Goal: Task Accomplishment & Management: Complete application form

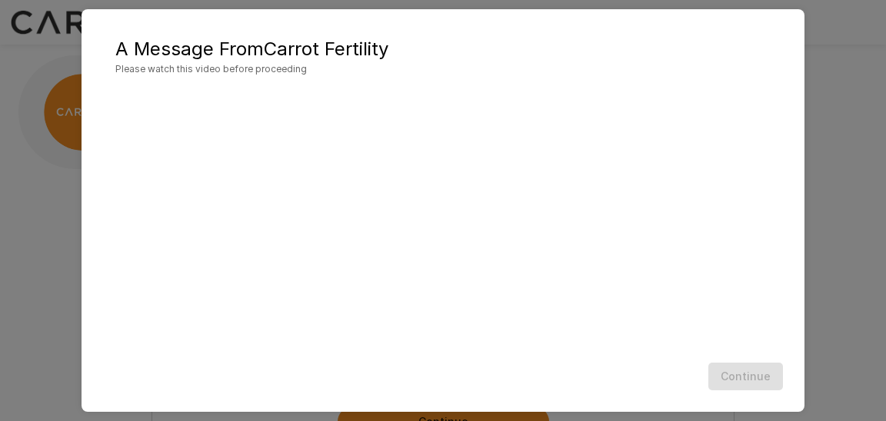
scroll to position [116, 0]
click at [764, 383] on button "Continue" at bounding box center [745, 377] width 75 height 28
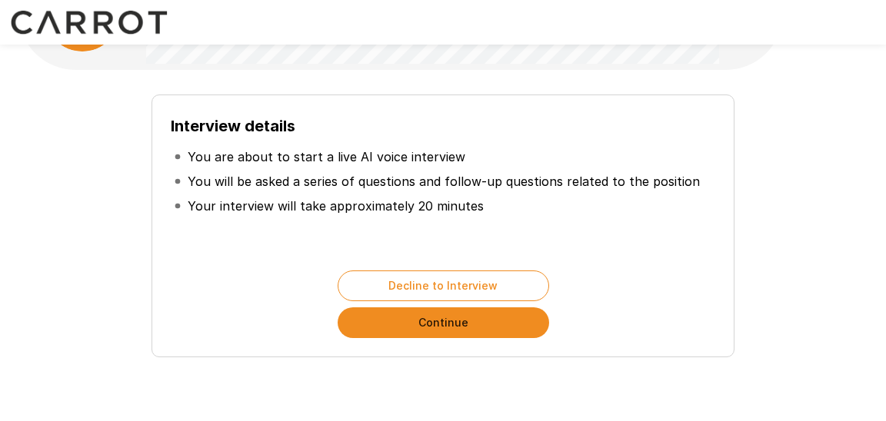
scroll to position [131, 0]
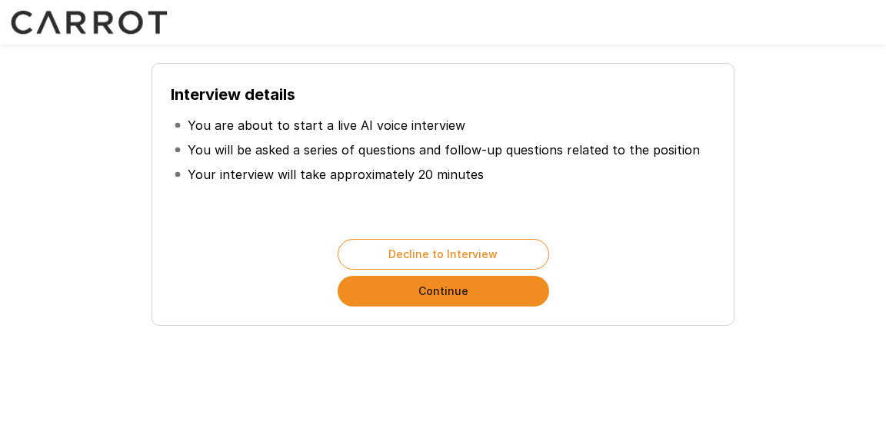
click at [433, 280] on button "Continue" at bounding box center [443, 291] width 211 height 31
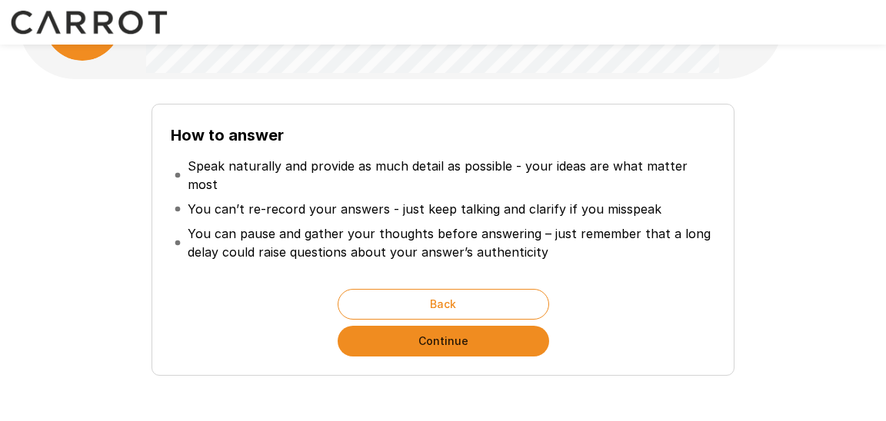
scroll to position [92, 0]
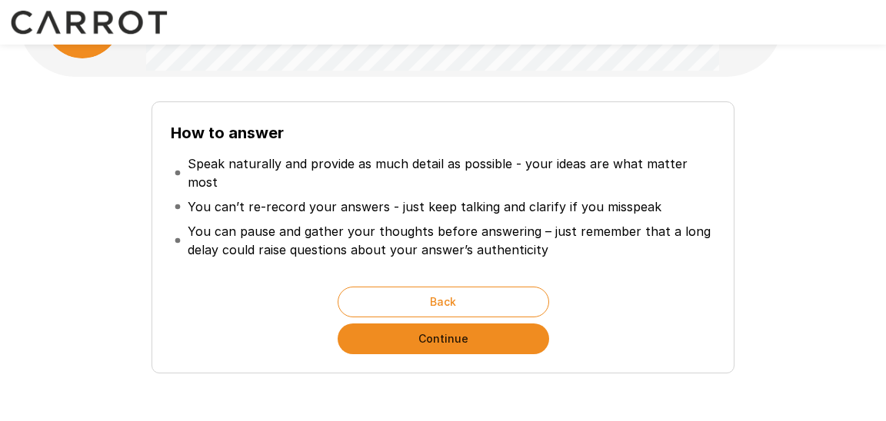
click at [412, 343] on button "Continue" at bounding box center [443, 339] width 211 height 31
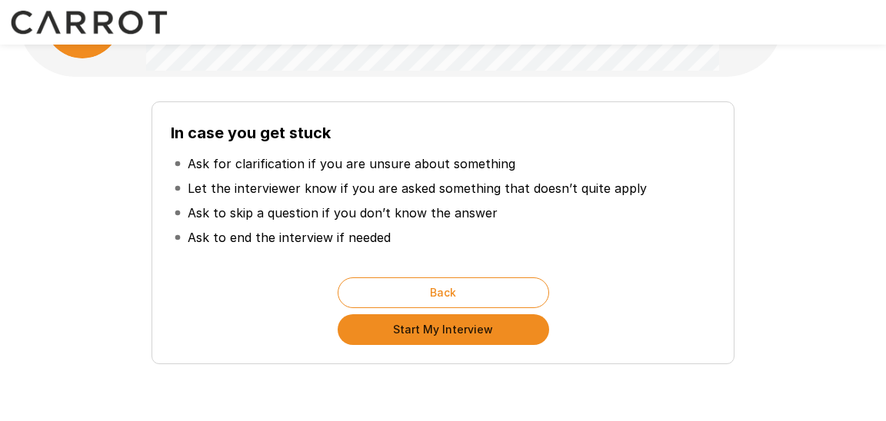
click at [414, 332] on button "Start My Interview" at bounding box center [443, 330] width 211 height 31
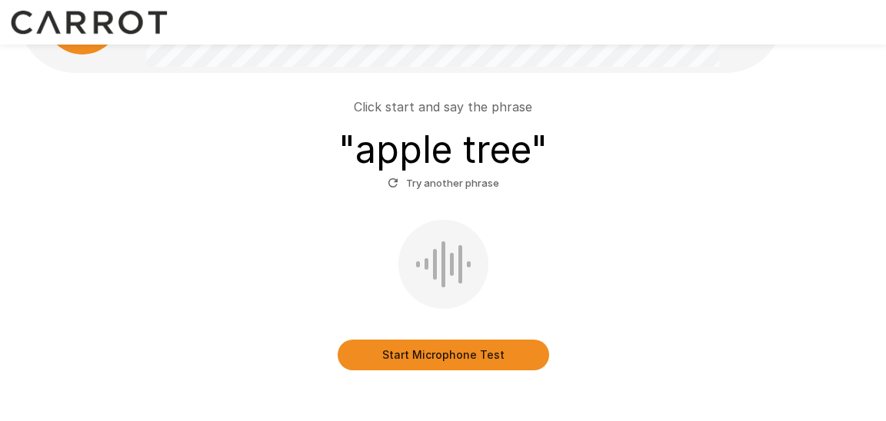
scroll to position [78, 0]
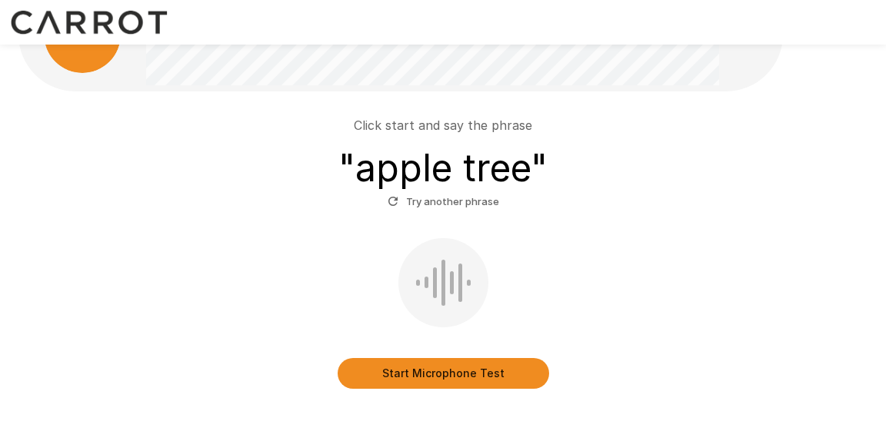
click at [413, 378] on button "Start Microphone Test" at bounding box center [443, 373] width 211 height 31
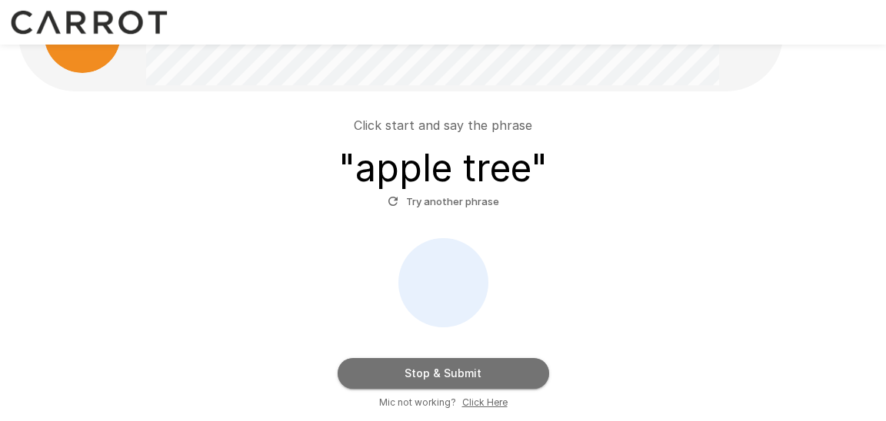
click at [413, 378] on button "Stop & Submit" at bounding box center [443, 373] width 211 height 31
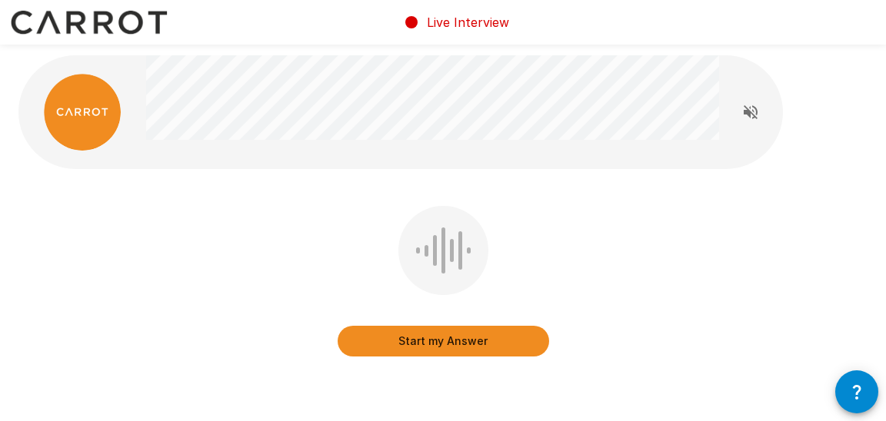
click at [848, 389] on icon "button" at bounding box center [856, 392] width 18 height 18
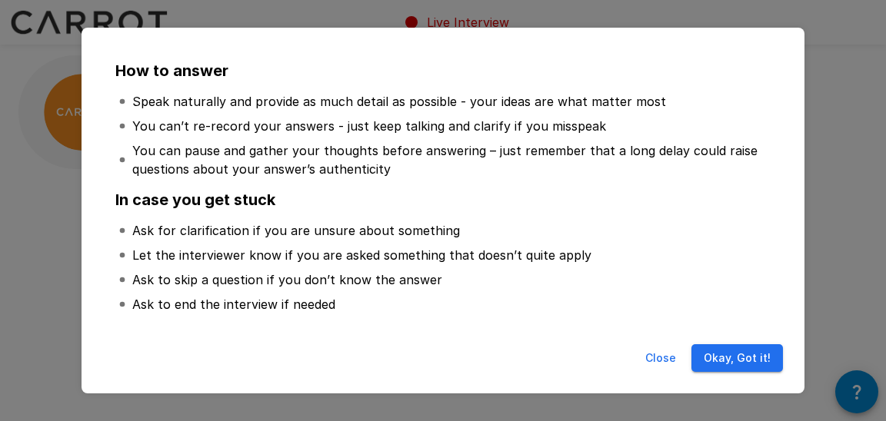
click at [712, 362] on button "Okay, Got it!" at bounding box center [737, 359] width 92 height 28
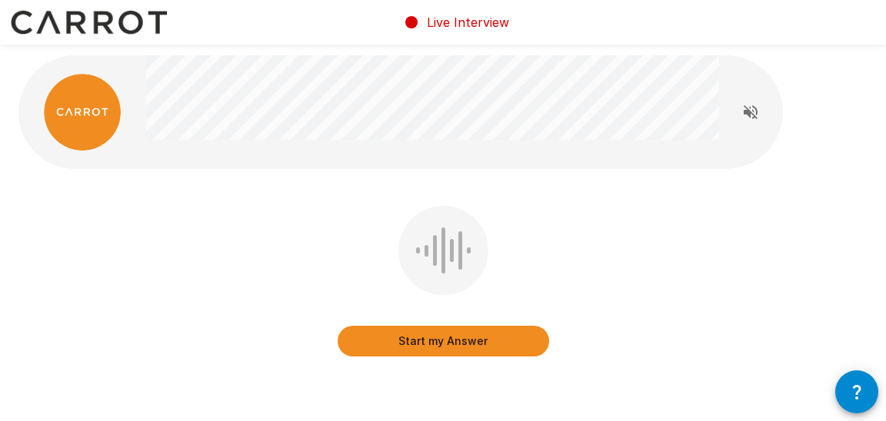
click at [463, 339] on button "Start my Answer" at bounding box center [443, 341] width 211 height 31
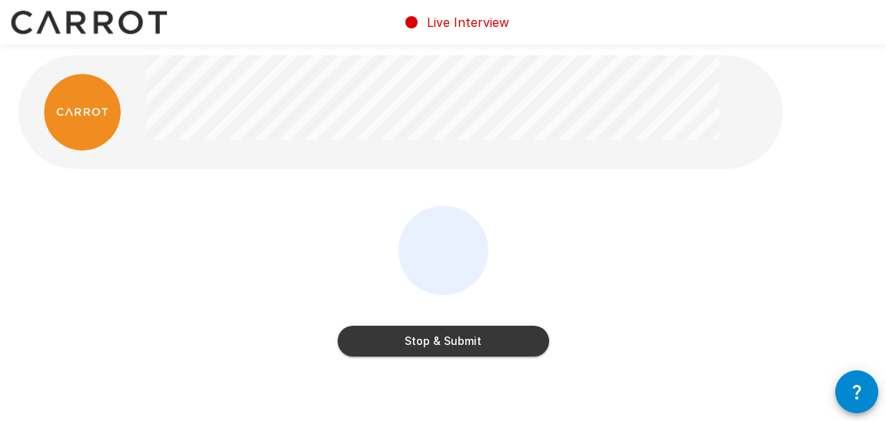
click at [463, 339] on button "Stop & Submit" at bounding box center [443, 341] width 211 height 31
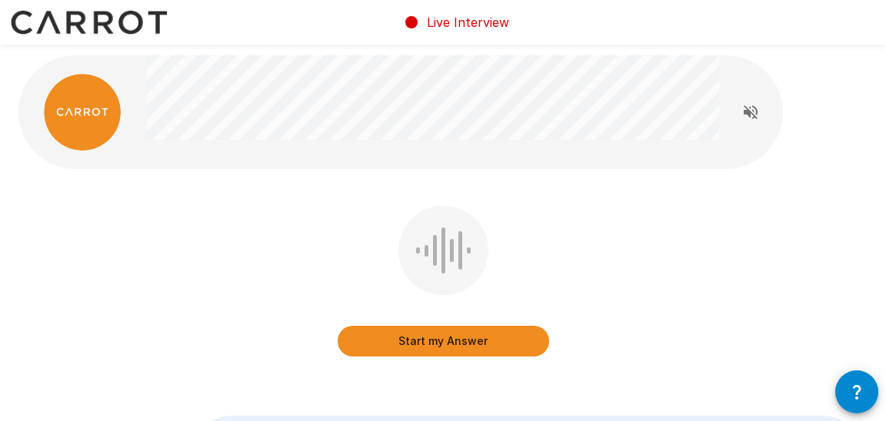
click at [568, 321] on div "Start my Answer" at bounding box center [442, 292] width 849 height 173
click at [489, 346] on button "Start my Answer" at bounding box center [443, 341] width 211 height 31
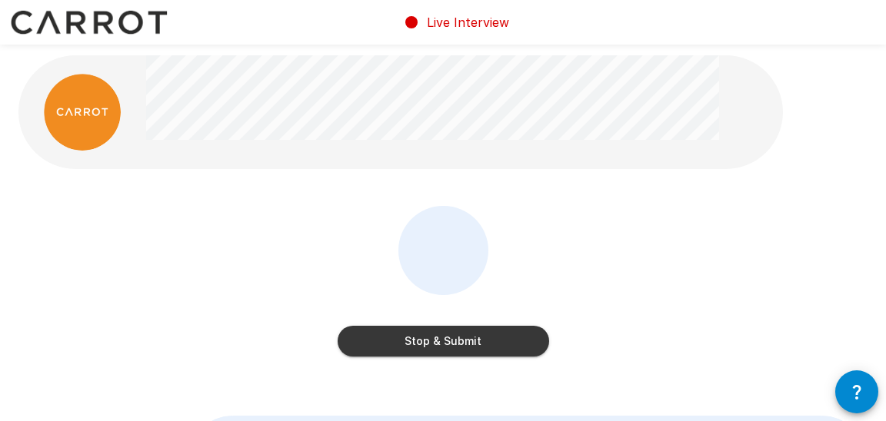
click at [489, 346] on button "Stop & Submit" at bounding box center [443, 341] width 211 height 31
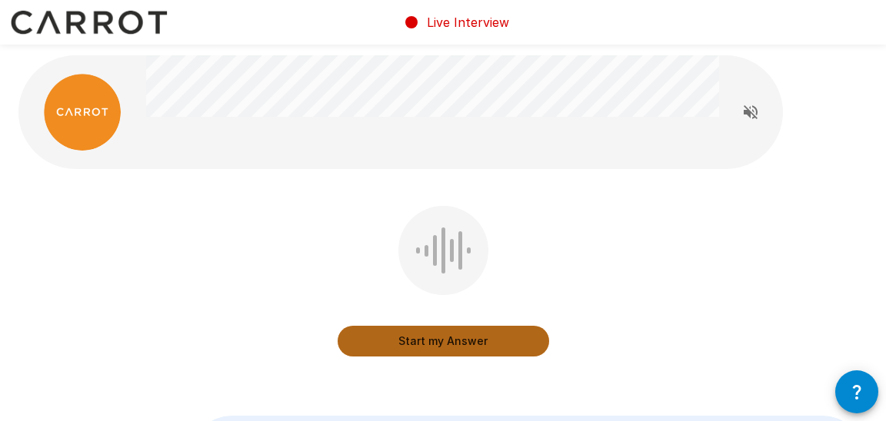
click at [477, 341] on button "Start my Answer" at bounding box center [443, 341] width 211 height 31
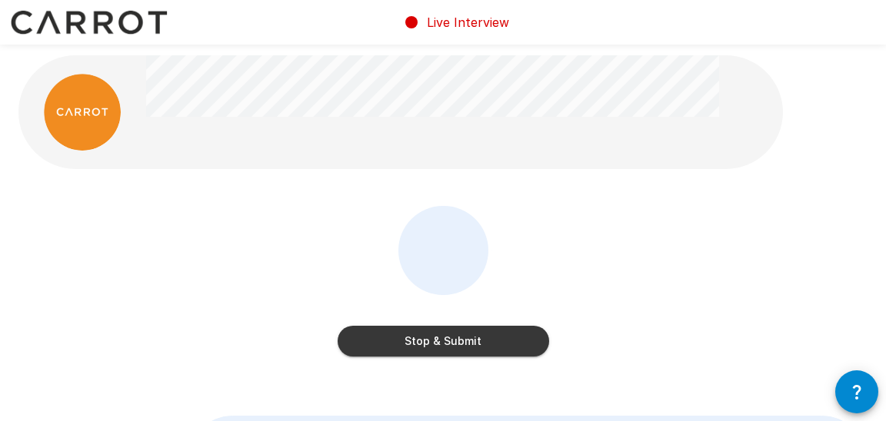
click at [494, 351] on button "Stop & Submit" at bounding box center [443, 341] width 211 height 31
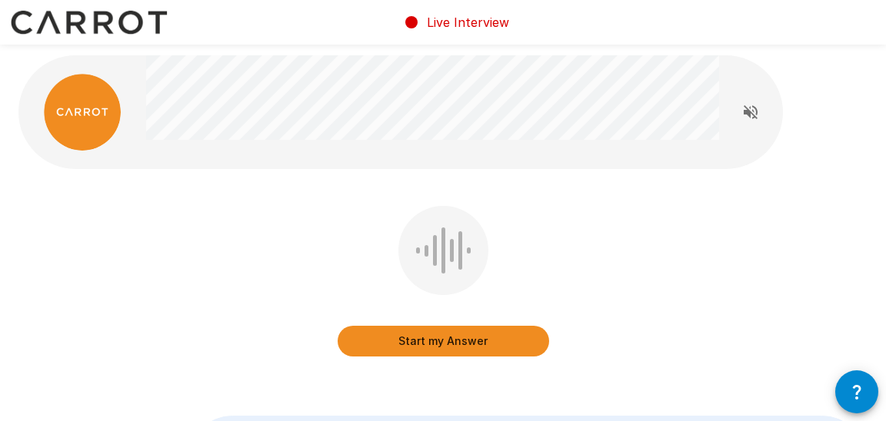
click at [471, 341] on button "Start my Answer" at bounding box center [443, 341] width 211 height 31
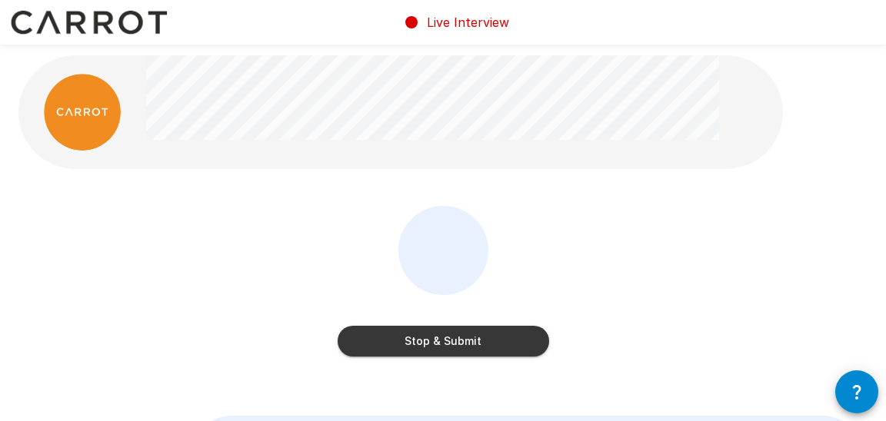
click at [493, 336] on button "Stop & Submit" at bounding box center [443, 341] width 211 height 31
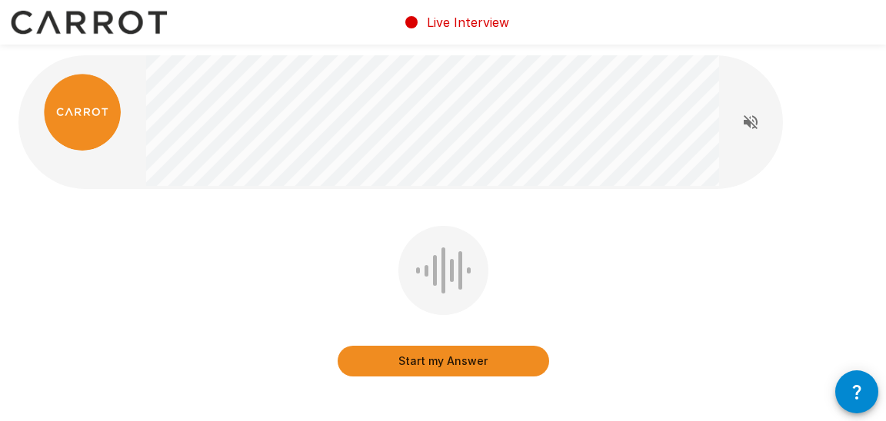
click at [430, 364] on button "Start my Answer" at bounding box center [443, 361] width 211 height 31
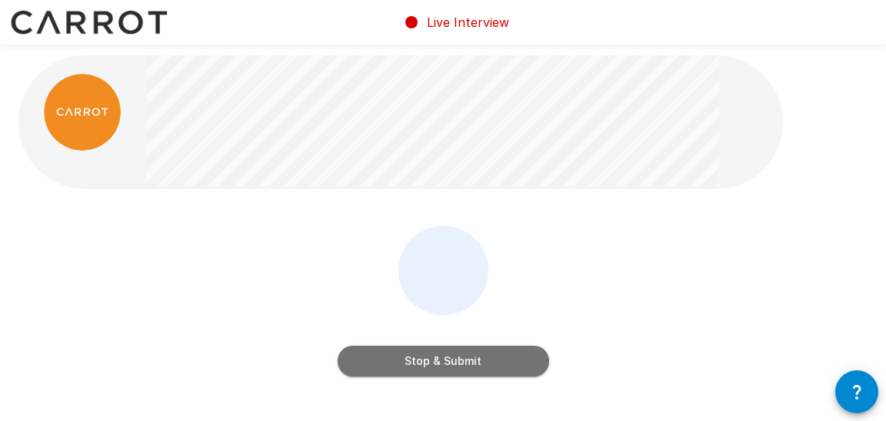
click at [430, 364] on button "Stop & Submit" at bounding box center [443, 361] width 211 height 31
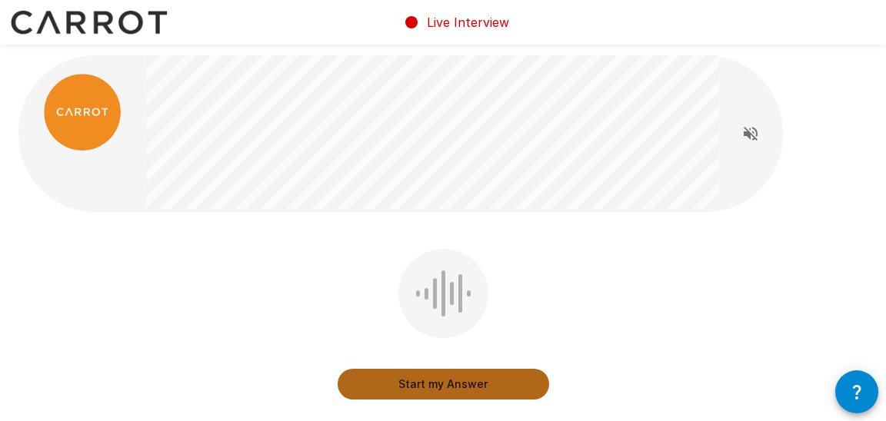
click at [429, 388] on button "Start my Answer" at bounding box center [443, 384] width 211 height 31
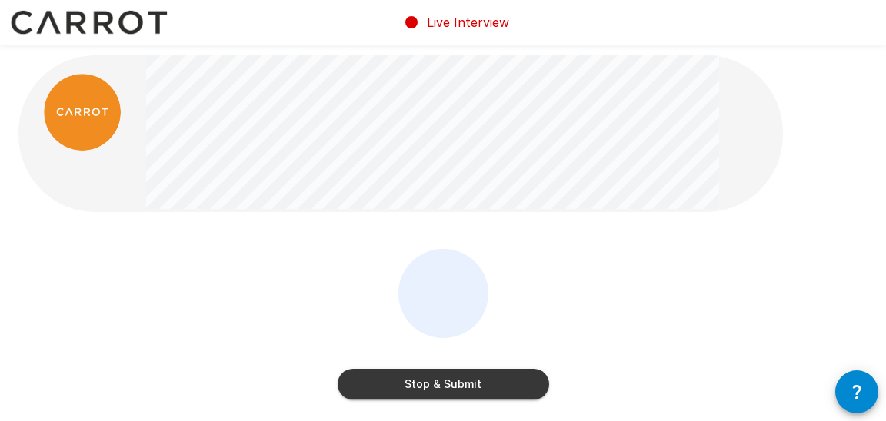
click at [429, 388] on button "Stop & Submit" at bounding box center [443, 384] width 211 height 31
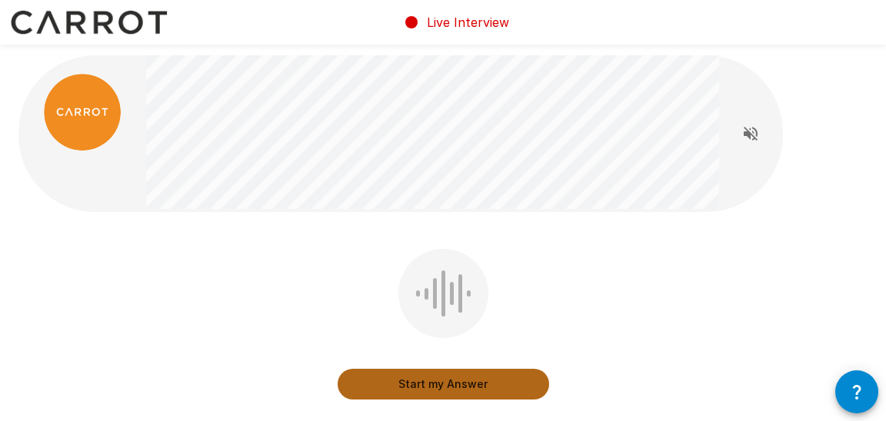
click at [429, 388] on button "Start my Answer" at bounding box center [443, 384] width 211 height 31
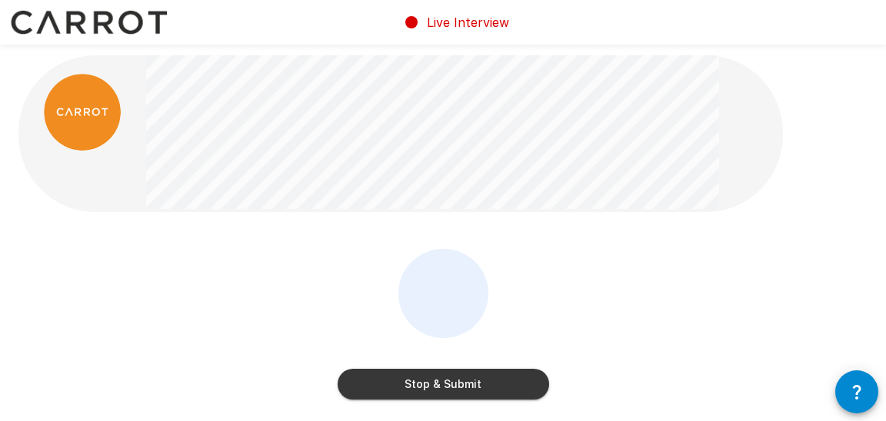
click at [441, 375] on button "Stop & Submit" at bounding box center [443, 384] width 211 height 31
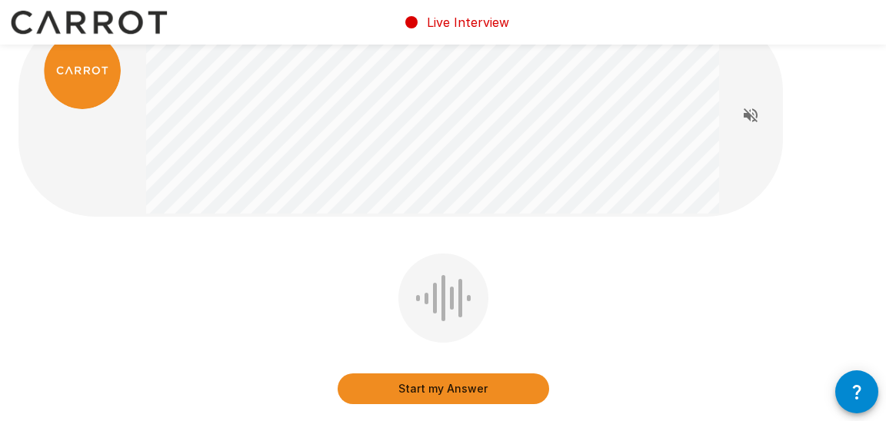
scroll to position [43, 0]
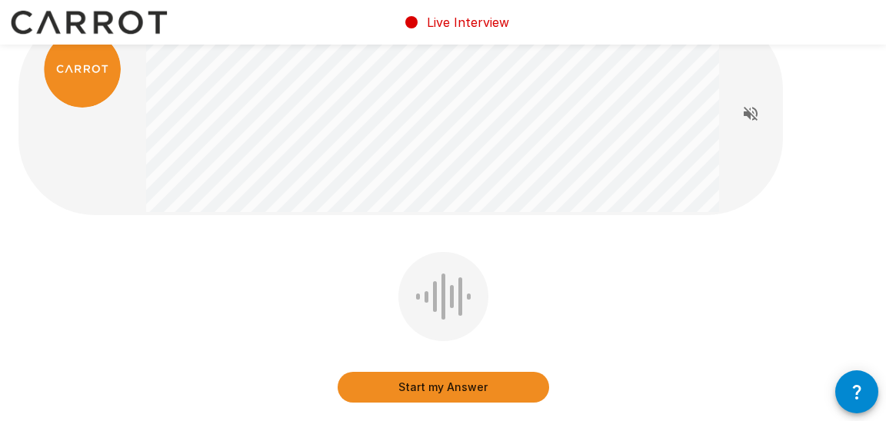
click at [441, 375] on button "Start my Answer" at bounding box center [443, 387] width 211 height 31
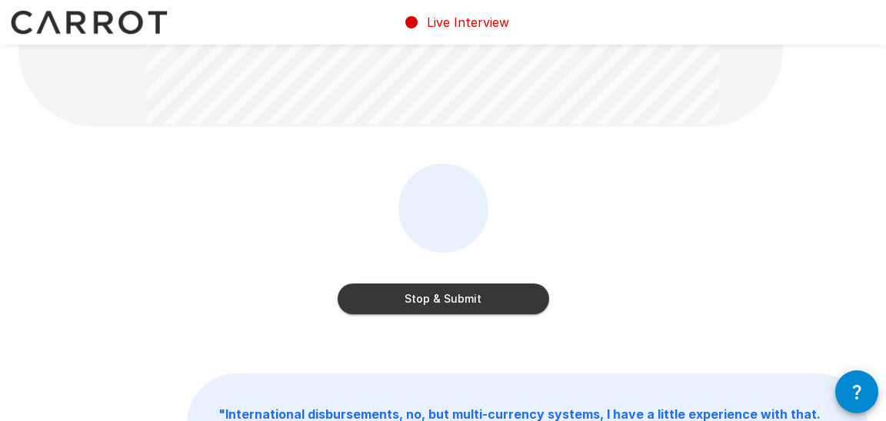
scroll to position [160, 0]
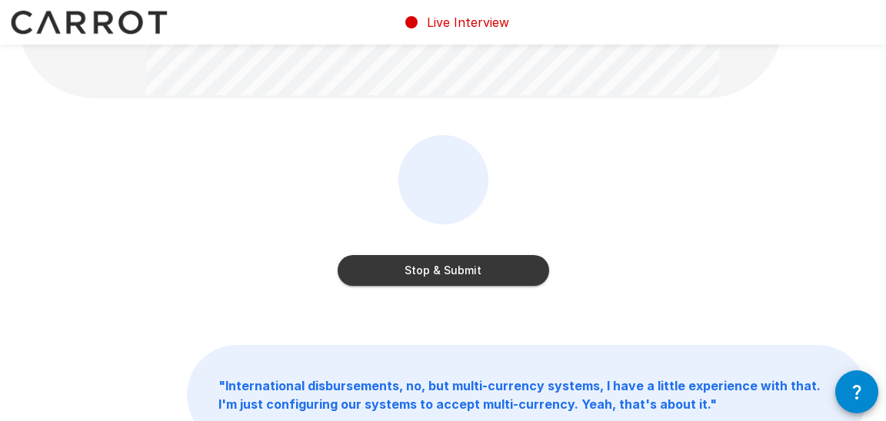
click at [479, 276] on button "Stop & Submit" at bounding box center [443, 270] width 211 height 31
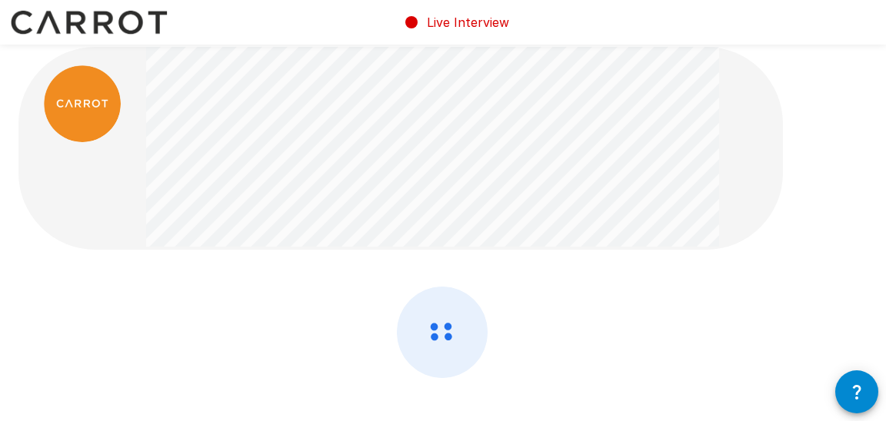
scroll to position [0, 0]
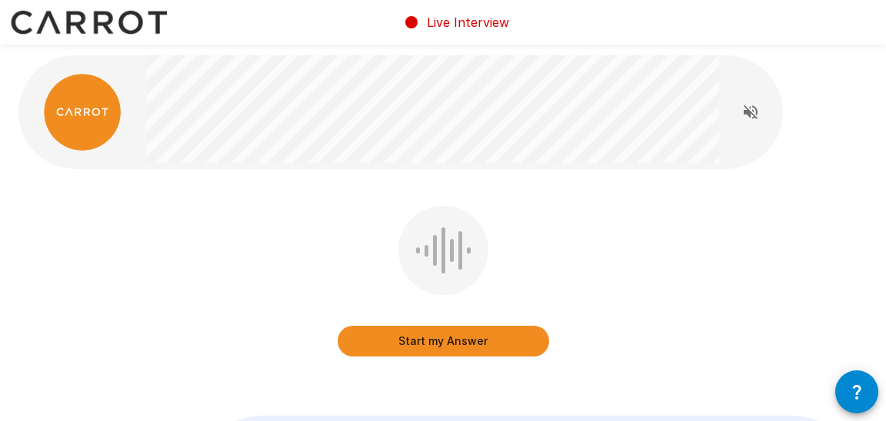
click at [430, 338] on button "Start my Answer" at bounding box center [443, 341] width 211 height 31
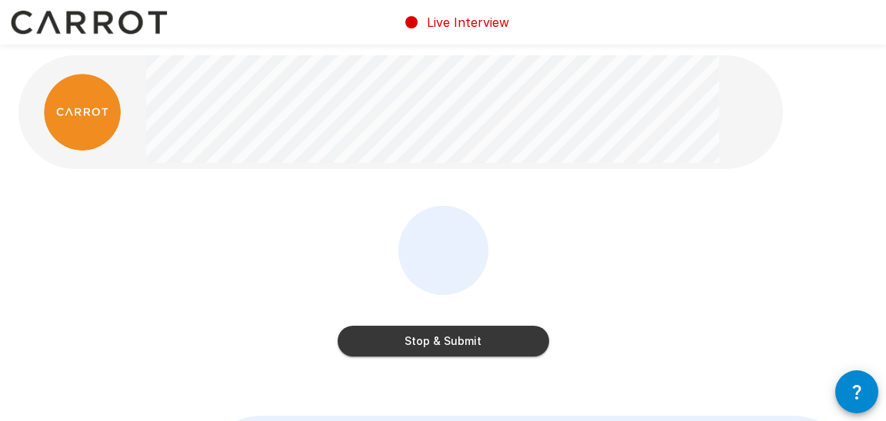
click at [430, 338] on button "Stop & Submit" at bounding box center [443, 341] width 211 height 31
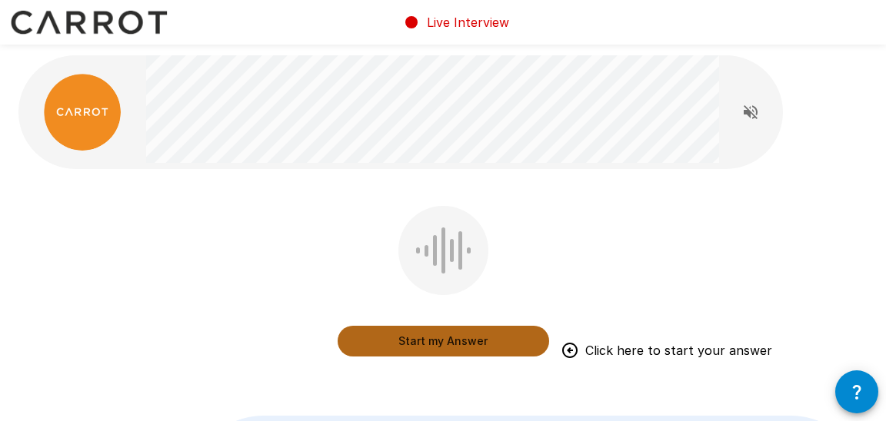
click at [448, 328] on button "Start my Answer" at bounding box center [443, 341] width 211 height 31
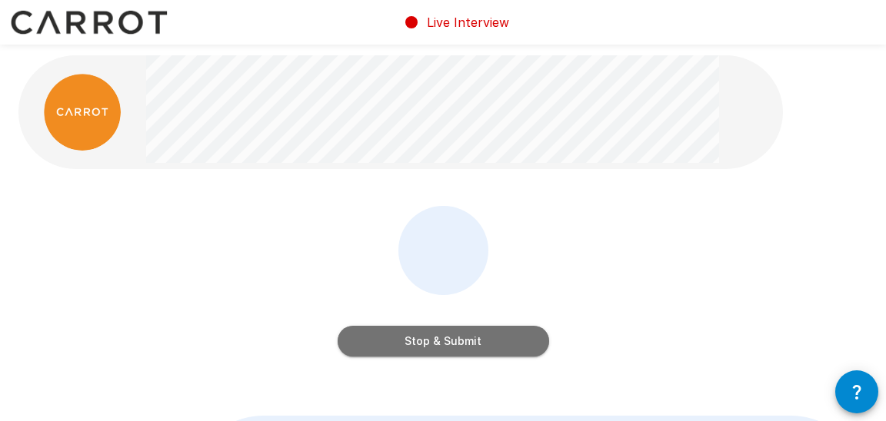
click at [479, 335] on button "Stop & Submit" at bounding box center [443, 341] width 211 height 31
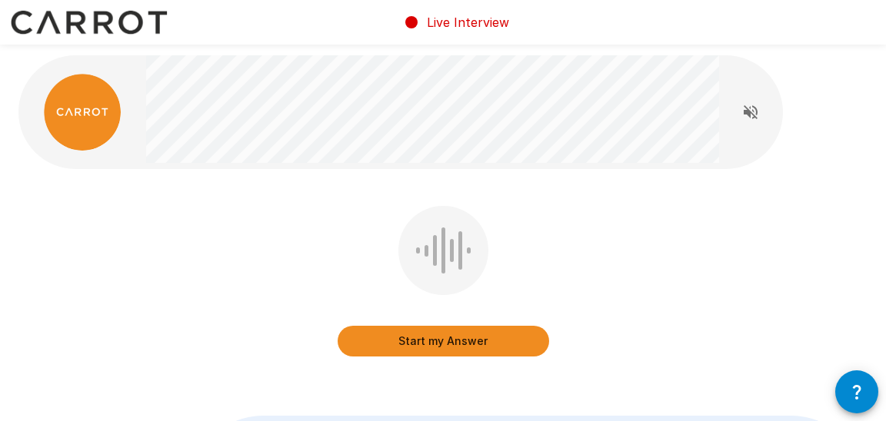
click at [479, 335] on button "Start my Answer" at bounding box center [443, 341] width 211 height 31
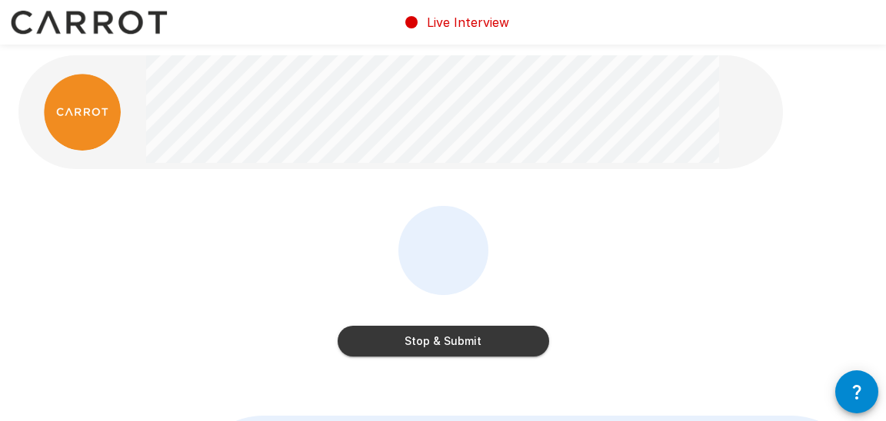
click at [468, 352] on button "Stop & Submit" at bounding box center [443, 341] width 211 height 31
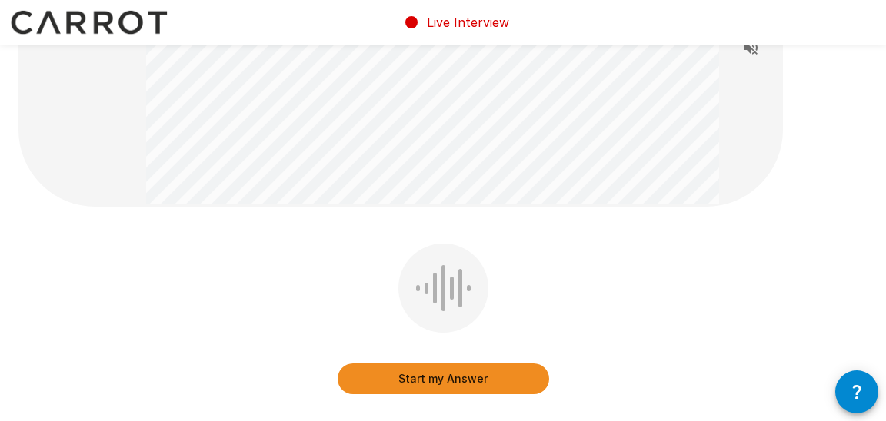
scroll to position [168, 0]
click at [453, 378] on button "Start my Answer" at bounding box center [443, 378] width 211 height 31
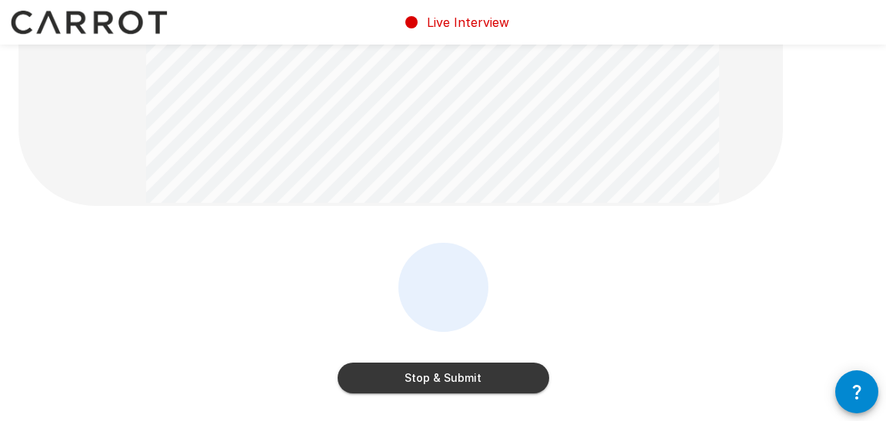
click at [436, 378] on button "Stop & Submit" at bounding box center [443, 378] width 211 height 31
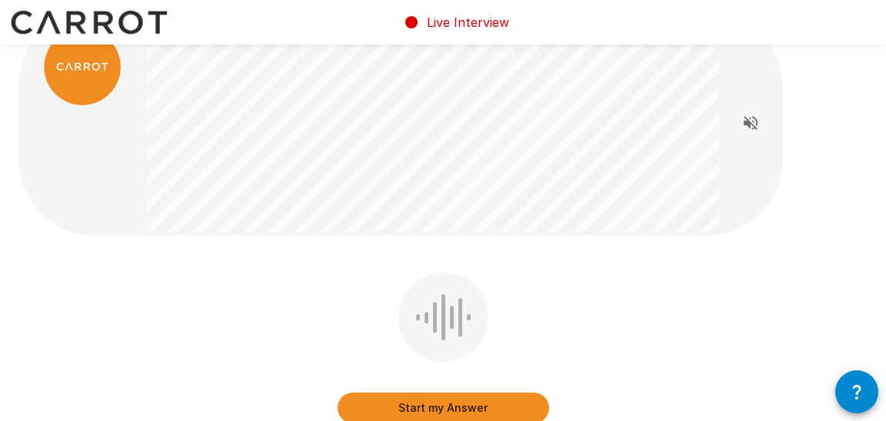
scroll to position [61, 0]
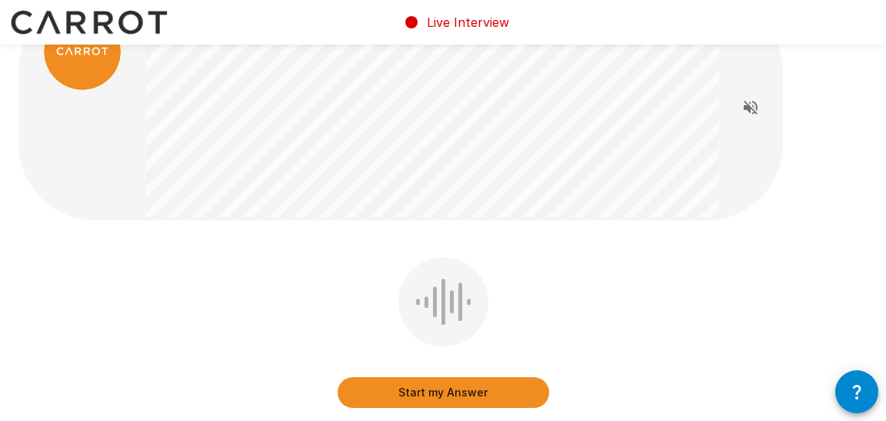
click at [458, 385] on button "Start my Answer" at bounding box center [443, 393] width 211 height 31
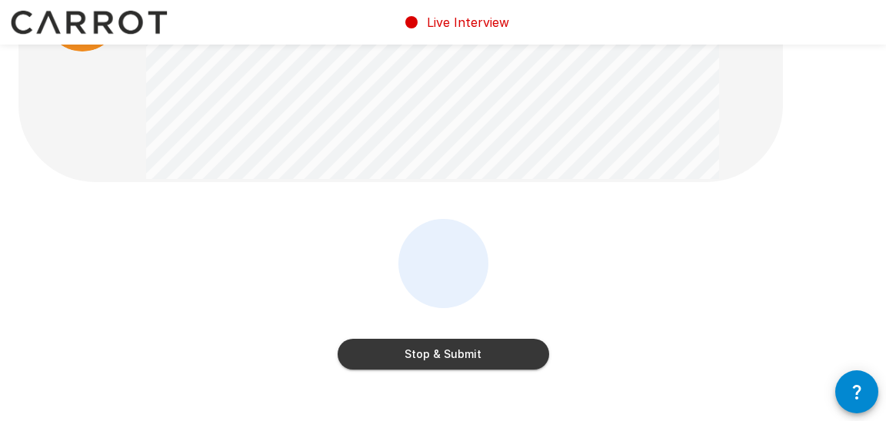
scroll to position [133, 0]
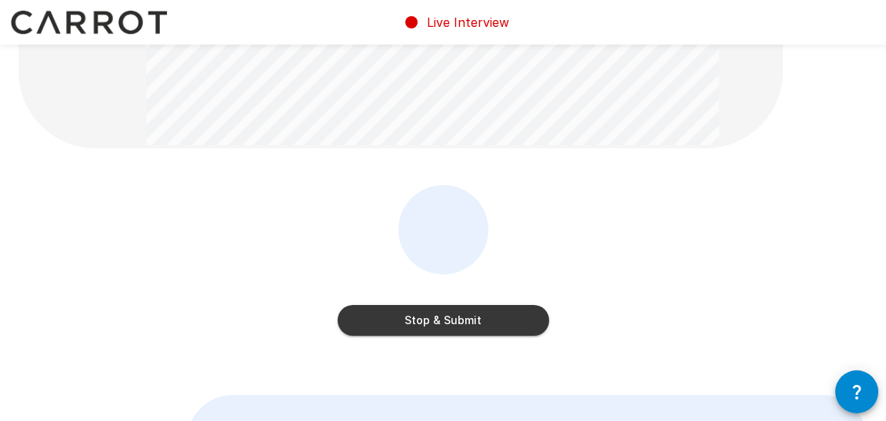
click at [499, 316] on button "Stop & Submit" at bounding box center [443, 320] width 211 height 31
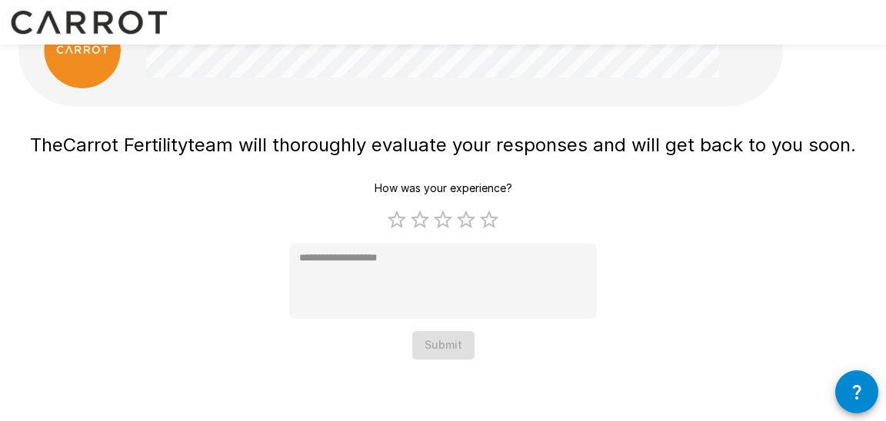
type textarea "*"
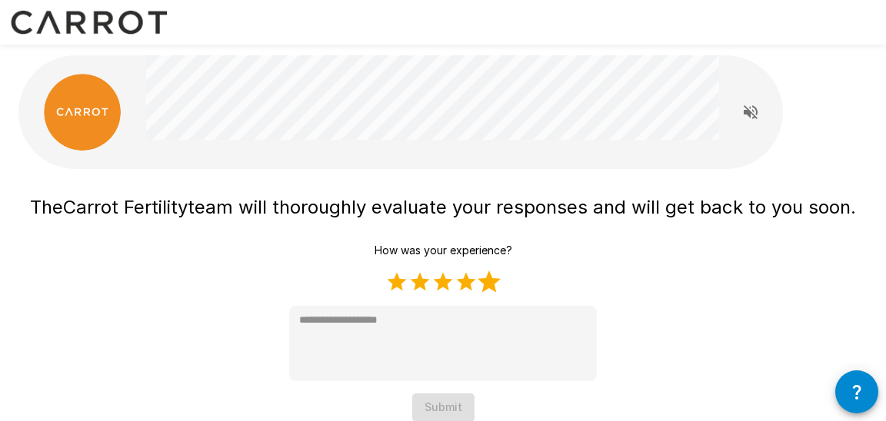
click at [490, 279] on label "5 Stars" at bounding box center [489, 282] width 23 height 23
type textarea "*"
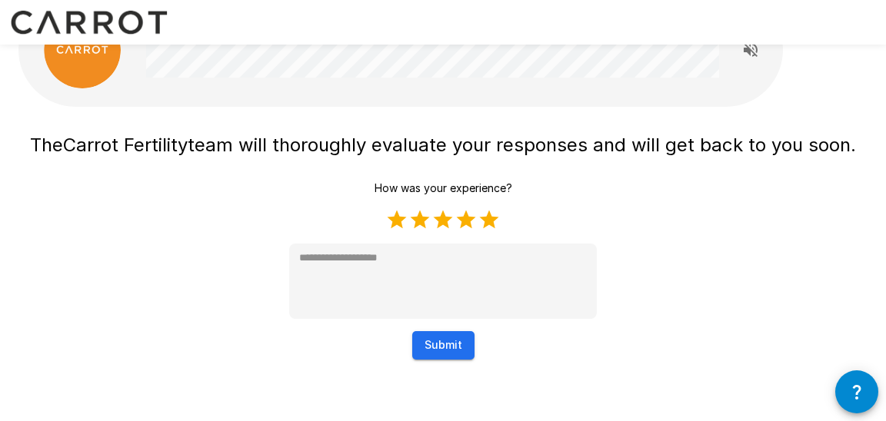
click at [451, 352] on button "Submit" at bounding box center [443, 345] width 62 height 28
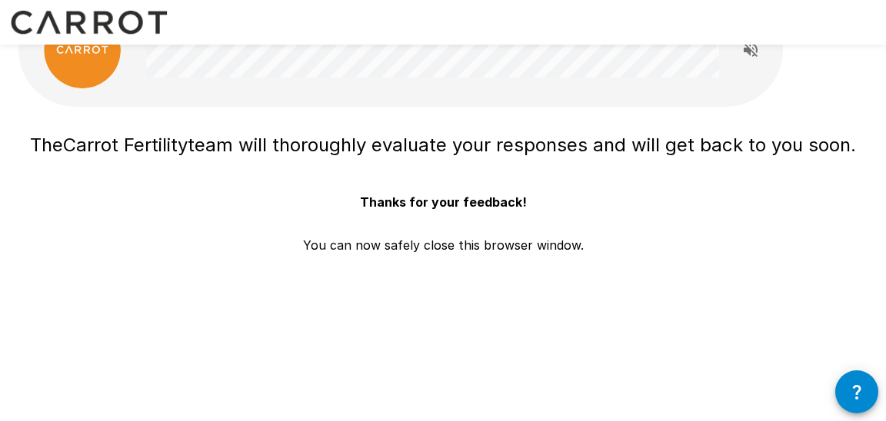
scroll to position [0, 0]
